Goal: Task Accomplishment & Management: Manage account settings

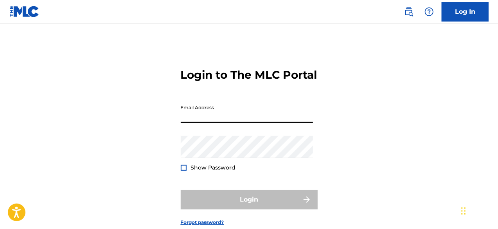
click at [229, 122] on input "Email Address" at bounding box center [247, 111] width 132 height 22
type input "[EMAIL_ADDRESS][DOMAIN_NAME]"
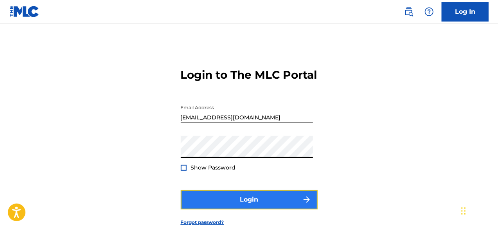
click at [229, 209] on button "Login" at bounding box center [249, 200] width 137 height 20
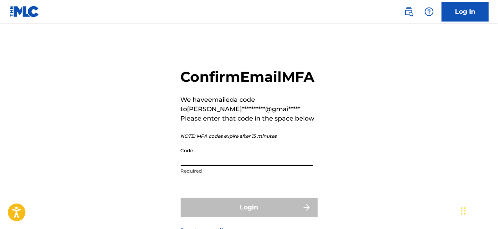
click at [221, 166] on input "Code" at bounding box center [247, 154] width 132 height 22
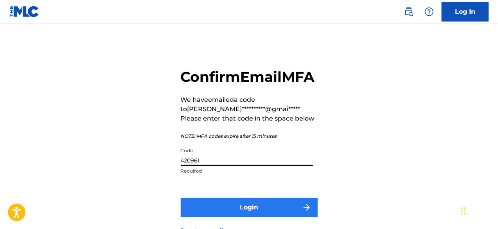
type input "420961"
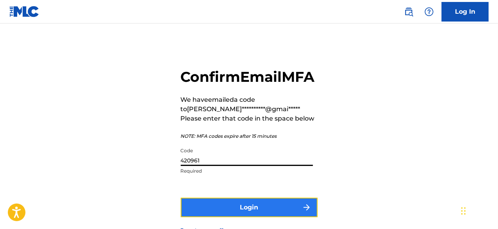
click at [220, 217] on button "Login" at bounding box center [249, 207] width 137 height 20
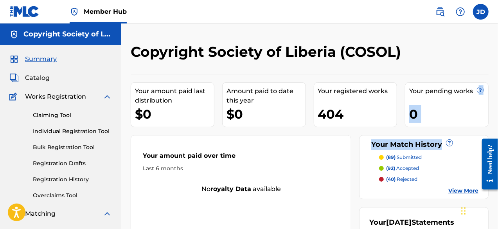
drag, startPoint x: 497, startPoint y: 84, endPoint x: 500, endPoint y: 131, distance: 47.0
click at [497, 131] on html "Accessibility Screen-Reader Guide, Feedback, and Issue Reporting | New window 0…" at bounding box center [249, 114] width 498 height 229
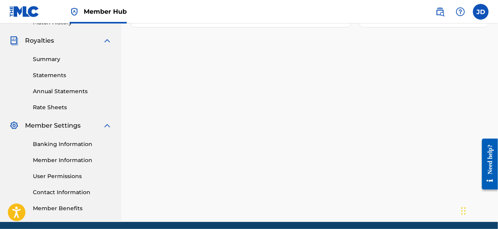
scroll to position [227, 0]
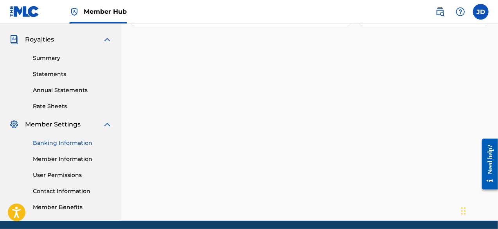
click at [70, 147] on link "Banking Information" at bounding box center [72, 143] width 79 height 8
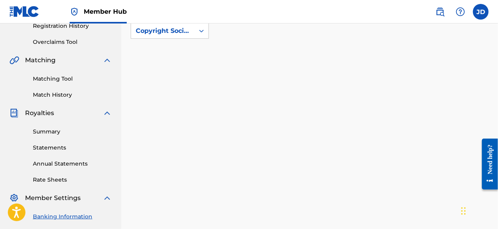
scroll to position [154, 0]
click at [190, 28] on div "Copyright Society of Liberia (COSOL)" at bounding box center [162, 30] width 63 height 15
click at [193, 29] on div "Copyright Society of Liberia (COSOL)" at bounding box center [162, 30] width 63 height 15
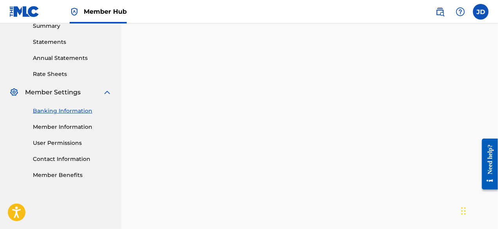
scroll to position [268, 0]
